Goal: Information Seeking & Learning: Learn about a topic

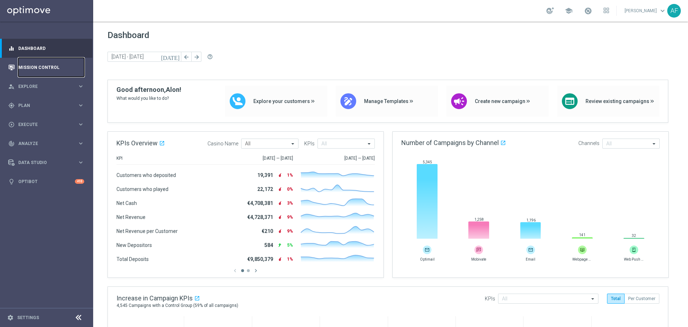
click at [47, 67] on link "Mission Control" at bounding box center [51, 67] width 66 height 19
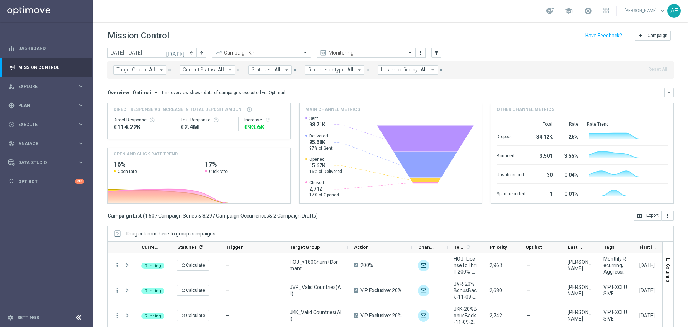
click at [181, 54] on icon "[DATE]" at bounding box center [175, 52] width 19 height 6
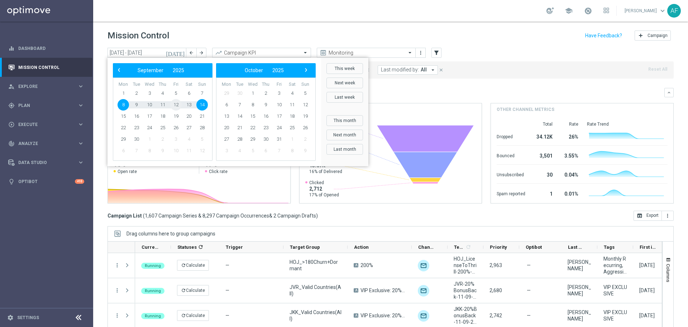
click at [174, 104] on span "12" at bounding box center [175, 104] width 11 height 11
click at [176, 104] on span "12" at bounding box center [175, 104] width 11 height 11
type input "[DATE] - [DATE]"
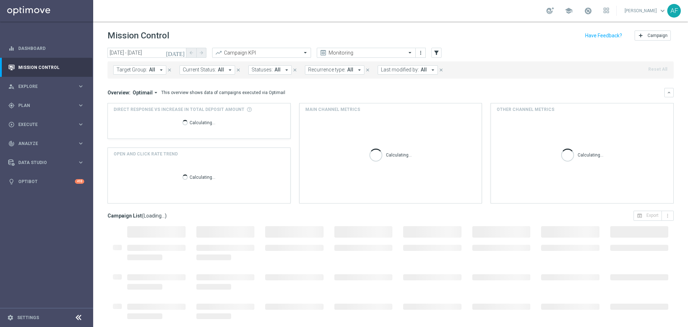
click at [151, 70] on span "All" at bounding box center [152, 70] width 6 height 6
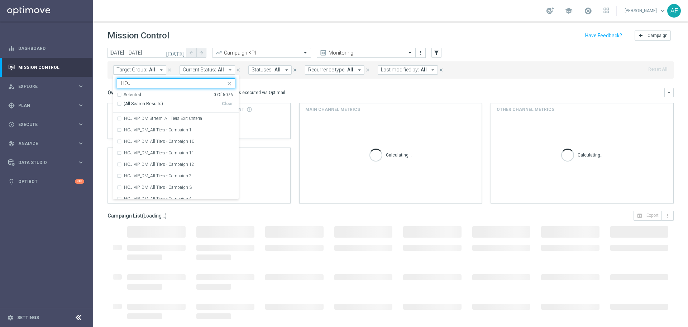
click at [137, 104] on span "(All Search Results)" at bounding box center [143, 104] width 39 height 6
type input "HOJ"
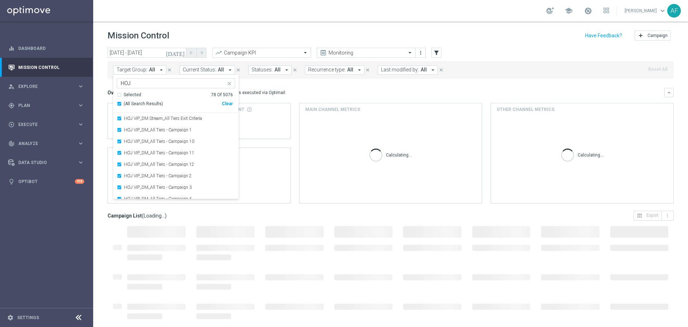
click at [314, 87] on mini-dashboard "Overview: Optimail arrow_drop_down This overview shows data of campaigns execut…" at bounding box center [391, 145] width 566 height 132
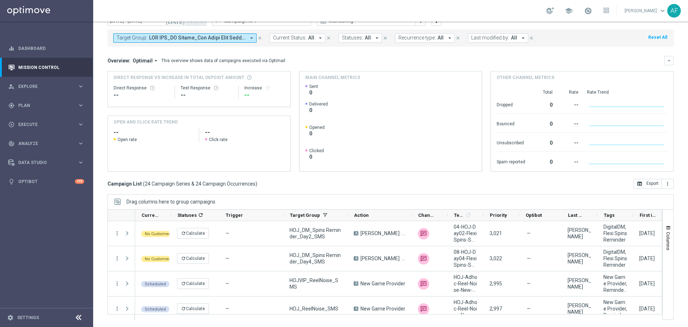
scroll to position [509, 0]
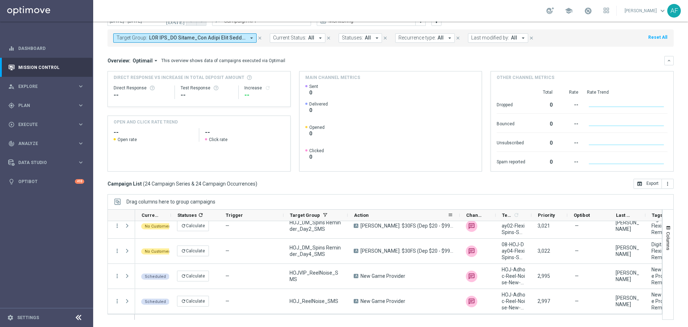
drag, startPoint x: 411, startPoint y: 216, endPoint x: 461, endPoint y: 216, distance: 49.5
click at [461, 216] on div at bounding box center [460, 214] width 3 height 11
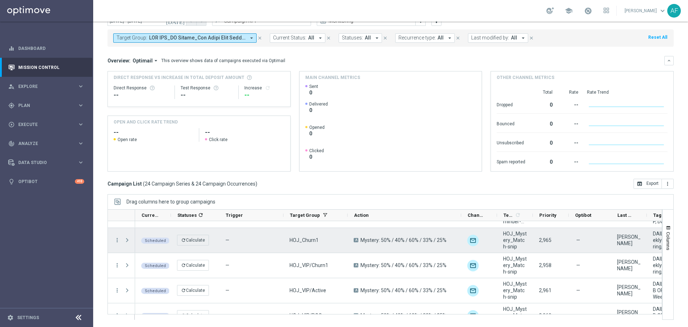
scroll to position [0, 0]
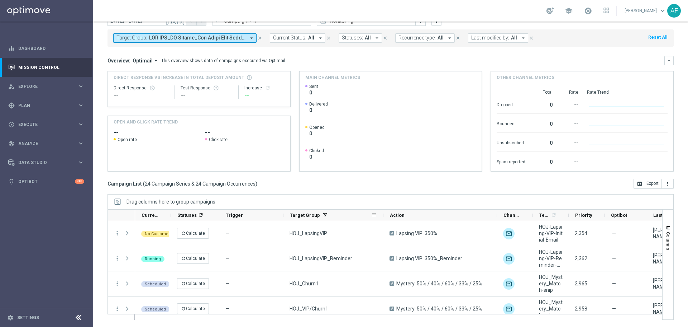
drag, startPoint x: 347, startPoint y: 212, endPoint x: 383, endPoint y: 213, distance: 35.9
click at [383, 213] on div at bounding box center [383, 214] width 3 height 11
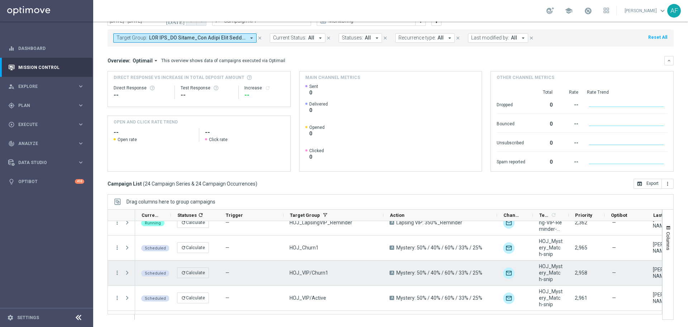
scroll to position [72, 0]
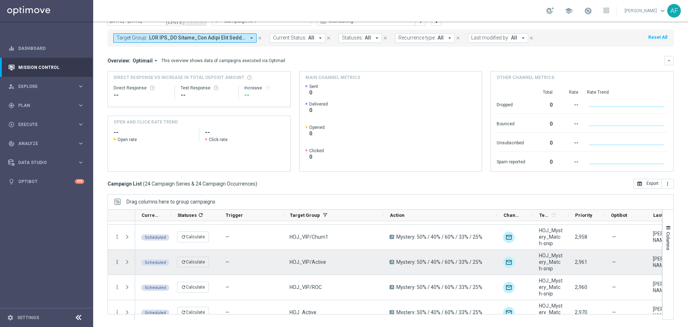
click at [117, 262] on icon "more_vert" at bounding box center [117, 262] width 6 height 6
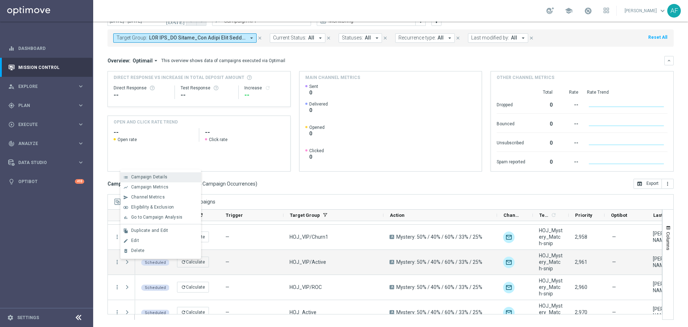
click at [150, 178] on span "Campaign Details" at bounding box center [149, 176] width 36 height 5
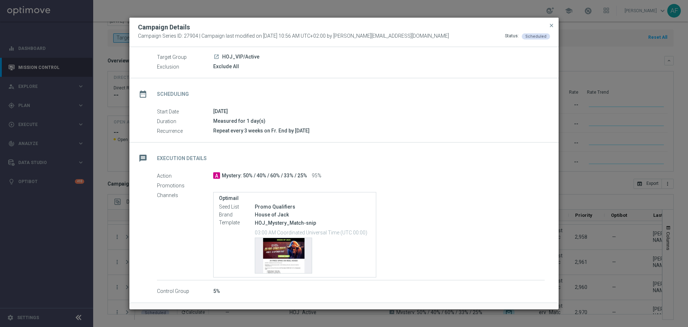
scroll to position [47, 0]
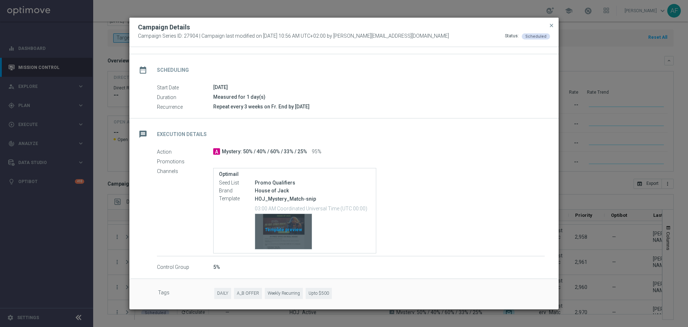
click at [299, 225] on div "Template preview" at bounding box center [283, 231] width 57 height 35
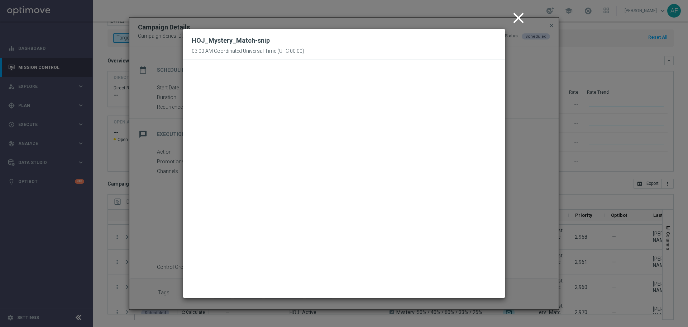
click at [518, 16] on icon "close" at bounding box center [519, 18] width 18 height 18
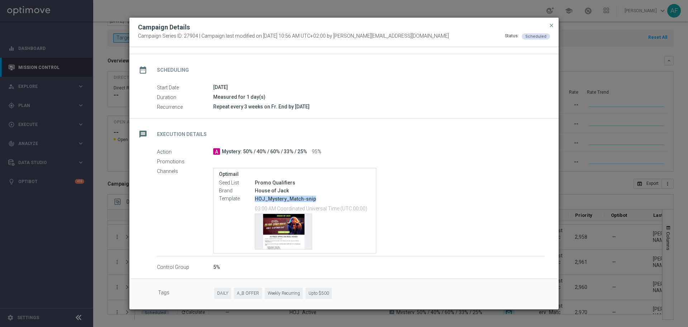
drag, startPoint x: 254, startPoint y: 197, endPoint x: 317, endPoint y: 197, distance: 62.4
click at [317, 197] on div "Template HOJ_Mystery_Match-snip 03:00 AM Coordinated Universal Time (UTC 00:00)…" at bounding box center [295, 222] width 152 height 55
copy div "HOJ_Mystery_Match-snip"
drag, startPoint x: 341, startPoint y: 0, endPoint x: 198, endPoint y: 11, distance: 143.1
click at [198, 11] on modal-container "Campaign Details Campaign Series ID: 27904 | Campaign last modified on [DATE] 1…" at bounding box center [344, 163] width 688 height 327
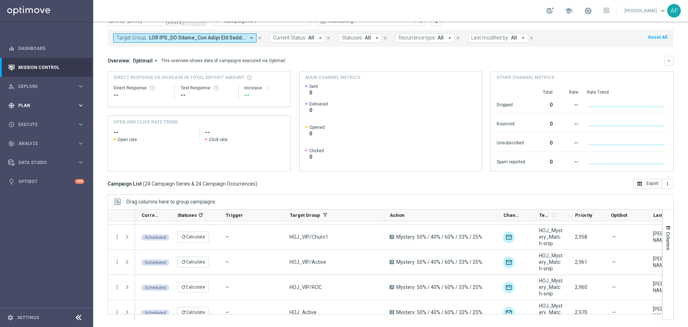
click at [47, 112] on div "gps_fixed Plan keyboard_arrow_right" at bounding box center [46, 105] width 93 height 19
drag, startPoint x: 34, startPoint y: 120, endPoint x: 39, endPoint y: 103, distance: 17.6
click at [39, 103] on span "Plan" at bounding box center [47, 105] width 59 height 4
click at [39, 140] on span "Templates" at bounding box center [44, 141] width 51 height 4
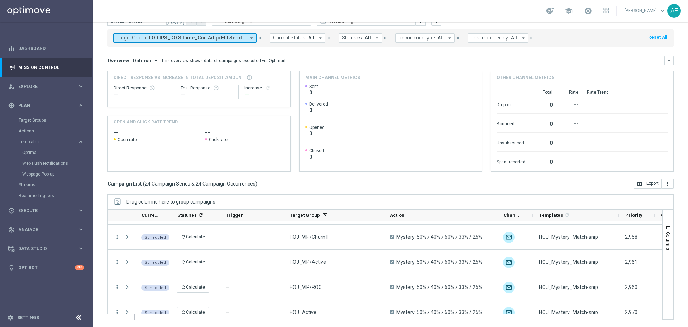
drag, startPoint x: 568, startPoint y: 214, endPoint x: 618, endPoint y: 214, distance: 50.2
click at [618, 214] on div at bounding box center [619, 214] width 3 height 11
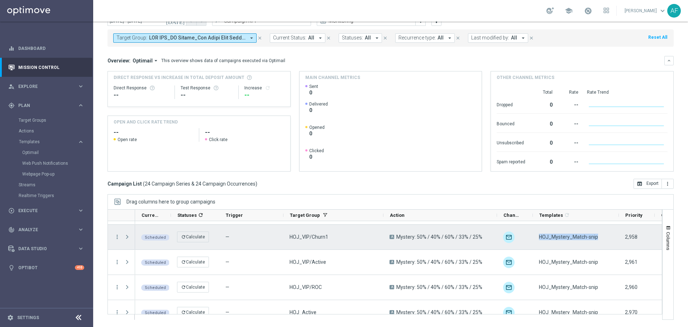
drag, startPoint x: 598, startPoint y: 237, endPoint x: 540, endPoint y: 239, distance: 57.4
click at [540, 239] on div "HOJ_Mystery_Match-snip" at bounding box center [576, 236] width 86 height 25
click at [551, 236] on span "HOJ_Mystery_Match-snip" at bounding box center [568, 236] width 59 height 6
drag, startPoint x: 540, startPoint y: 235, endPoint x: 596, endPoint y: 236, distance: 55.6
click at [596, 236] on span "HOJ_Mystery_Match-snip" at bounding box center [568, 236] width 59 height 6
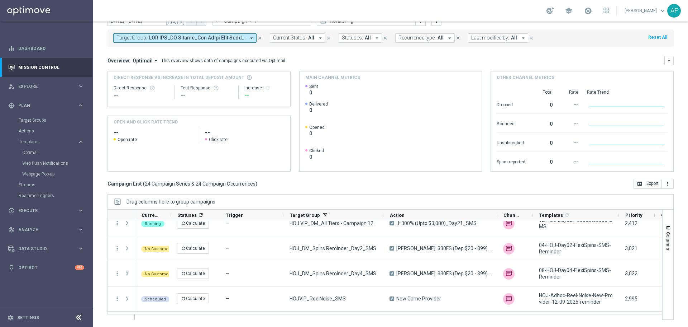
scroll to position [509, 0]
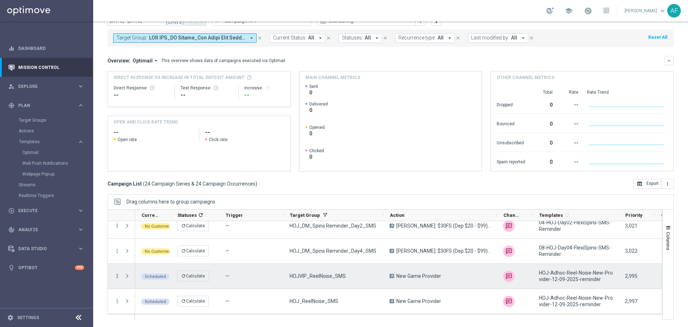
click at [116, 276] on icon "more_vert" at bounding box center [117, 275] width 6 height 6
click at [141, 198] on div "list Campaign Details" at bounding box center [160, 201] width 81 height 10
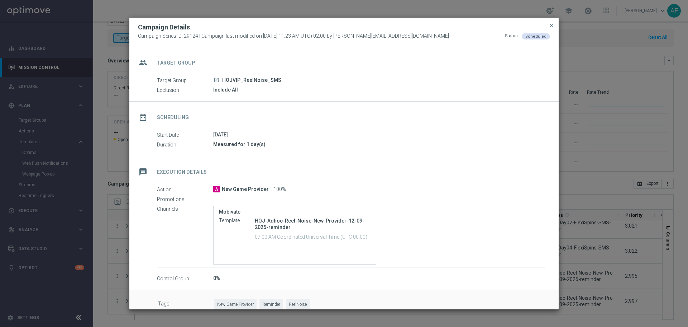
scroll to position [11, 0]
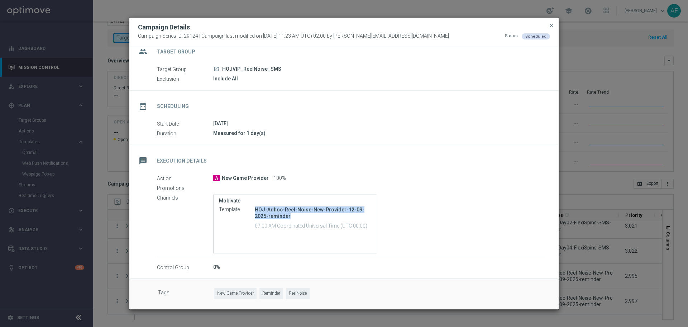
drag, startPoint x: 291, startPoint y: 216, endPoint x: 256, endPoint y: 209, distance: 36.1
click at [256, 209] on p "HOJ-Adhoc-Reel-Noise-New-Provider-12-09-2025-reminder" at bounding box center [313, 212] width 116 height 13
copy p "HOJ-Adhoc-Reel-Noise-New-Provider-12-09-2025-reminder"
click at [382, 124] on div "[DATE]" at bounding box center [379, 123] width 332 height 7
click at [551, 25] on span "close" at bounding box center [552, 26] width 6 height 6
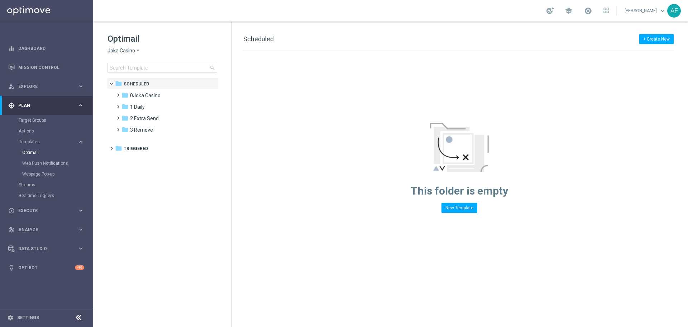
click at [137, 52] on icon "arrow_drop_down" at bounding box center [138, 50] width 6 height 7
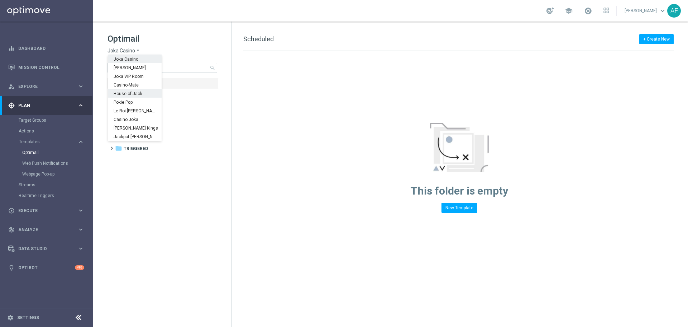
click at [0, 0] on span "House of Jack" at bounding box center [0, 0] width 0 height 0
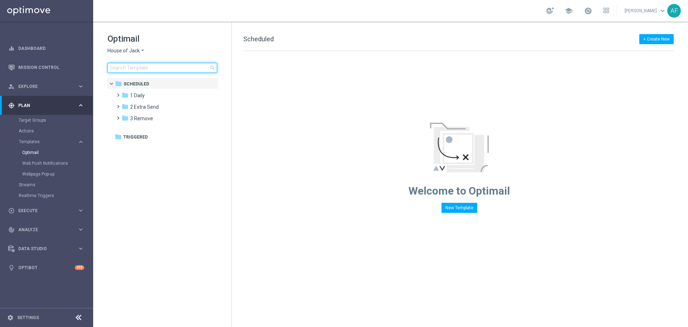
click at [143, 68] on input at bounding box center [163, 68] width 110 height 10
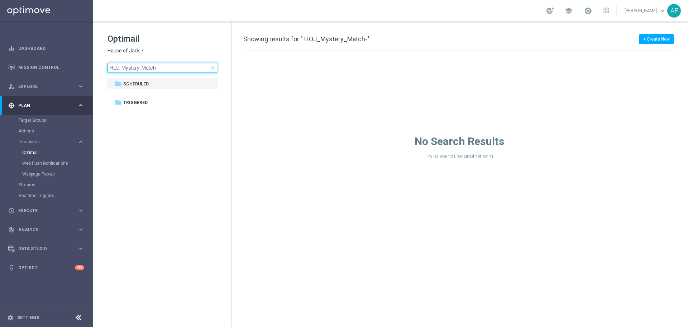
type input "HOJ_Mystery_Match"
drag, startPoint x: 123, startPoint y: 69, endPoint x: 106, endPoint y: 69, distance: 16.9
click at [106, 69] on div "Optimail House of Jack arrow_drop_down × House of Jack HOJ_Mystery_Match close …" at bounding box center [162, 71] width 138 height 99
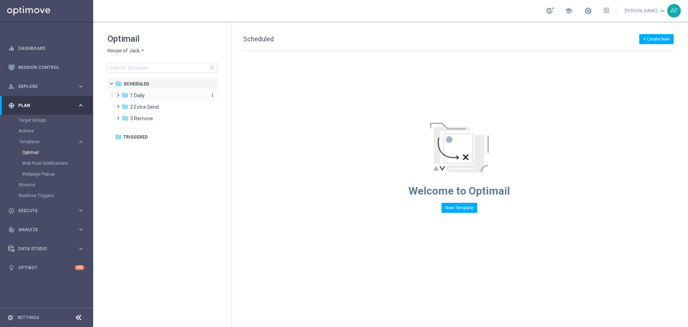
click at [143, 92] on div "folder 1 Daily" at bounding box center [163, 95] width 82 height 8
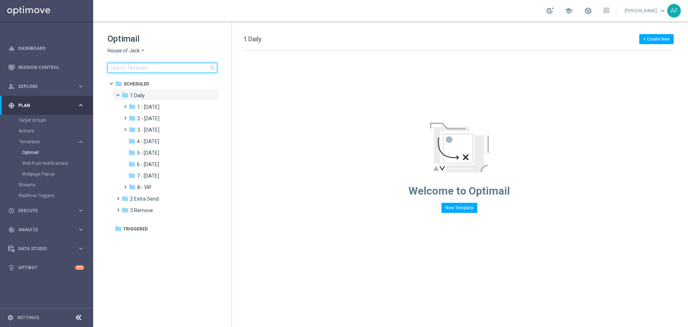
click at [133, 71] on input at bounding box center [163, 68] width 110 height 10
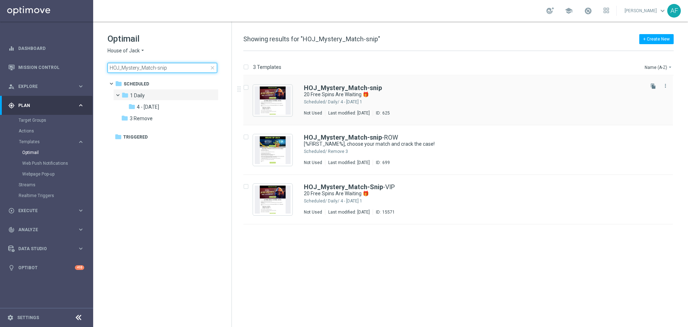
type input "HOJ_Mystery_Match-snip"
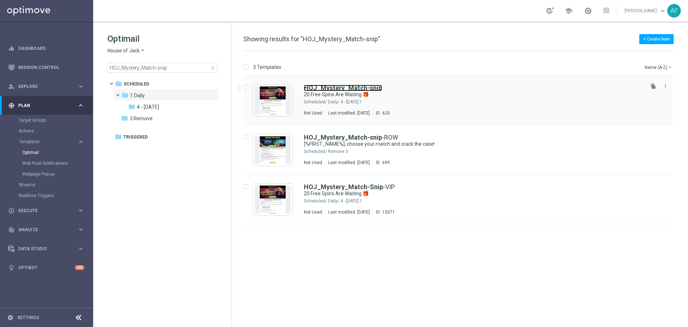
click at [332, 89] on b "HOJ_Mystery_Match-snip" at bounding box center [343, 88] width 78 height 8
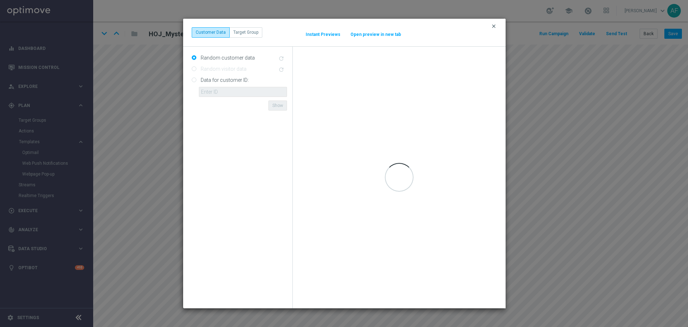
click at [494, 27] on icon "clear" at bounding box center [494, 26] width 6 height 6
